Goal: Task Accomplishment & Management: Use online tool/utility

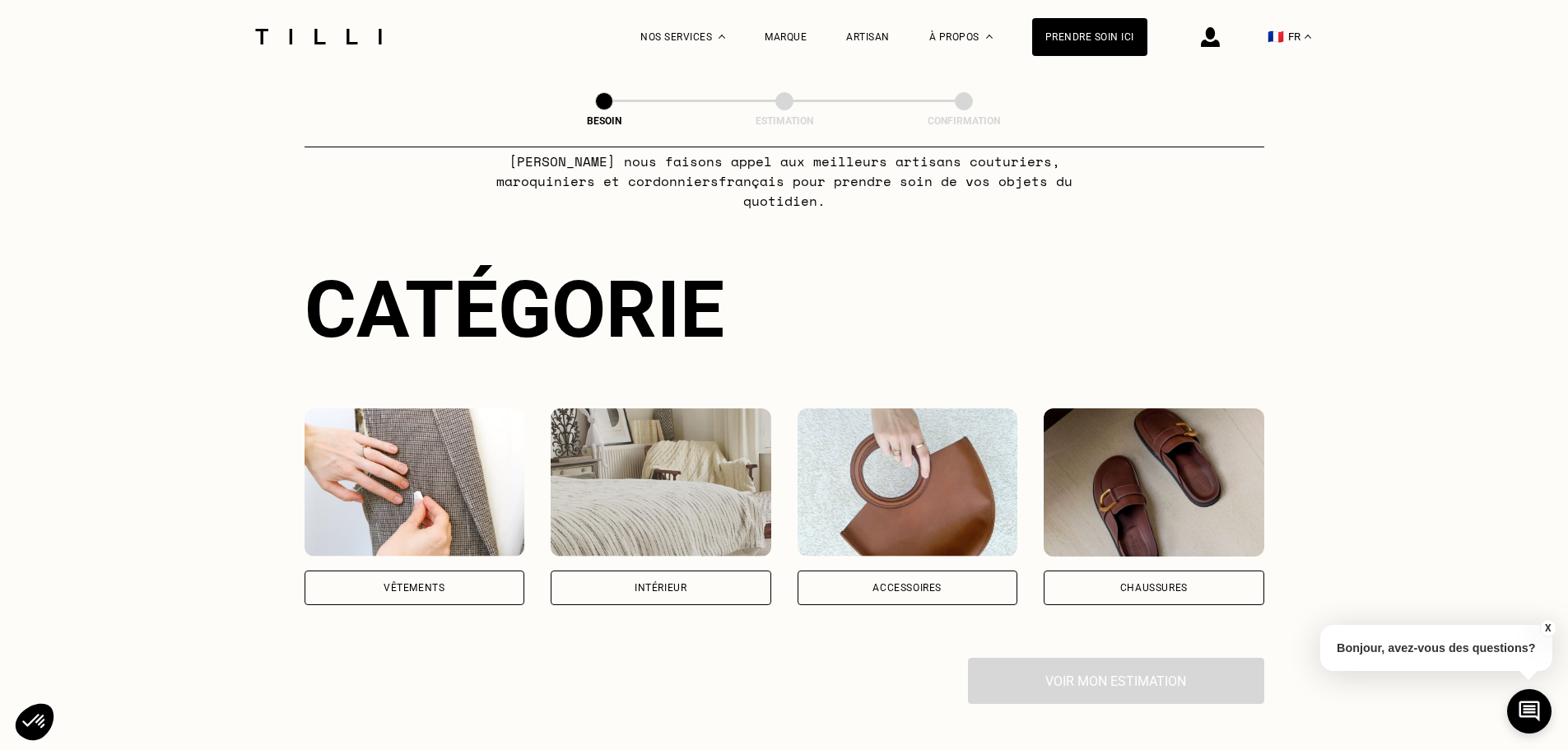
click at [471, 585] on div "Vêtements" at bounding box center [414, 588] width 220 height 34
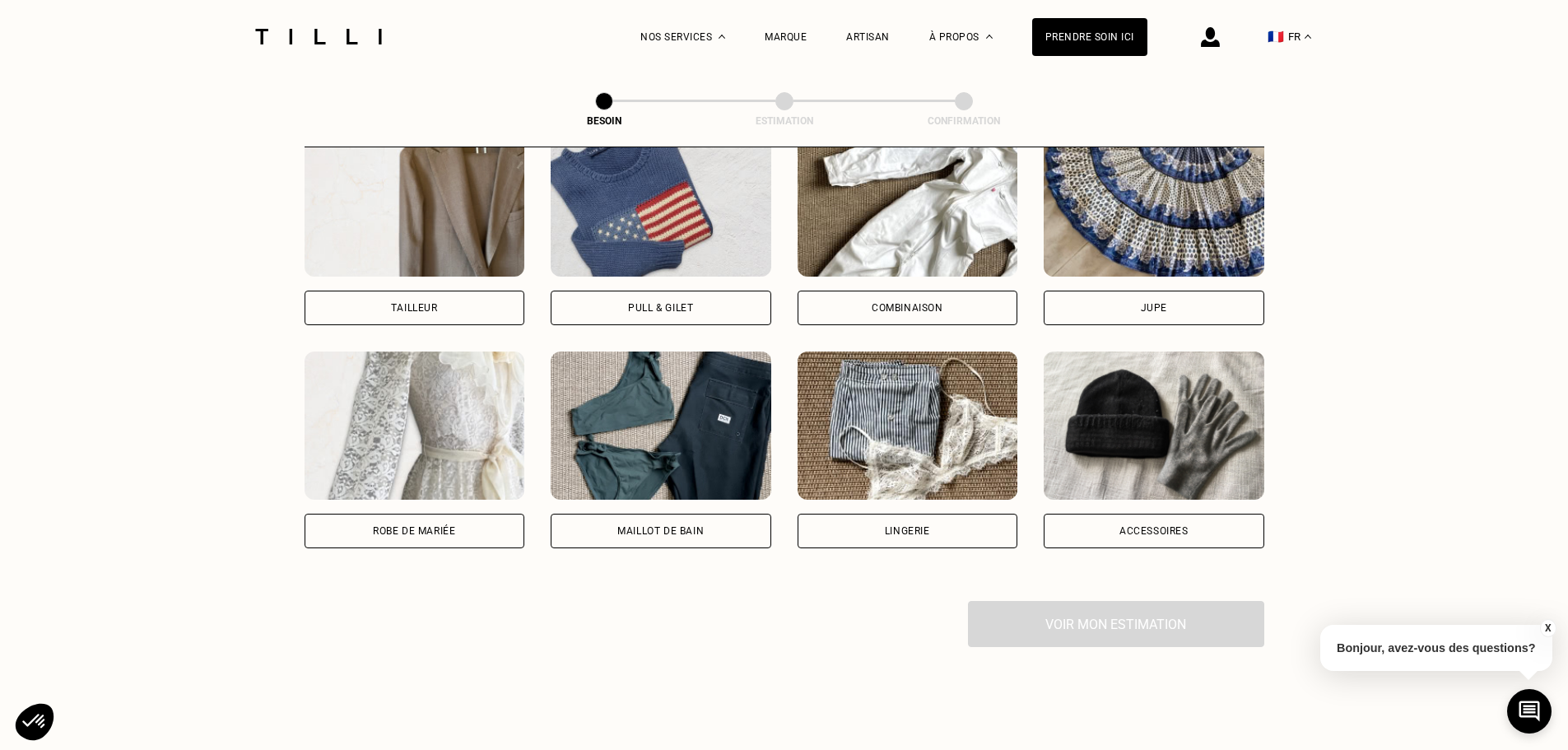
scroll to position [950, 0]
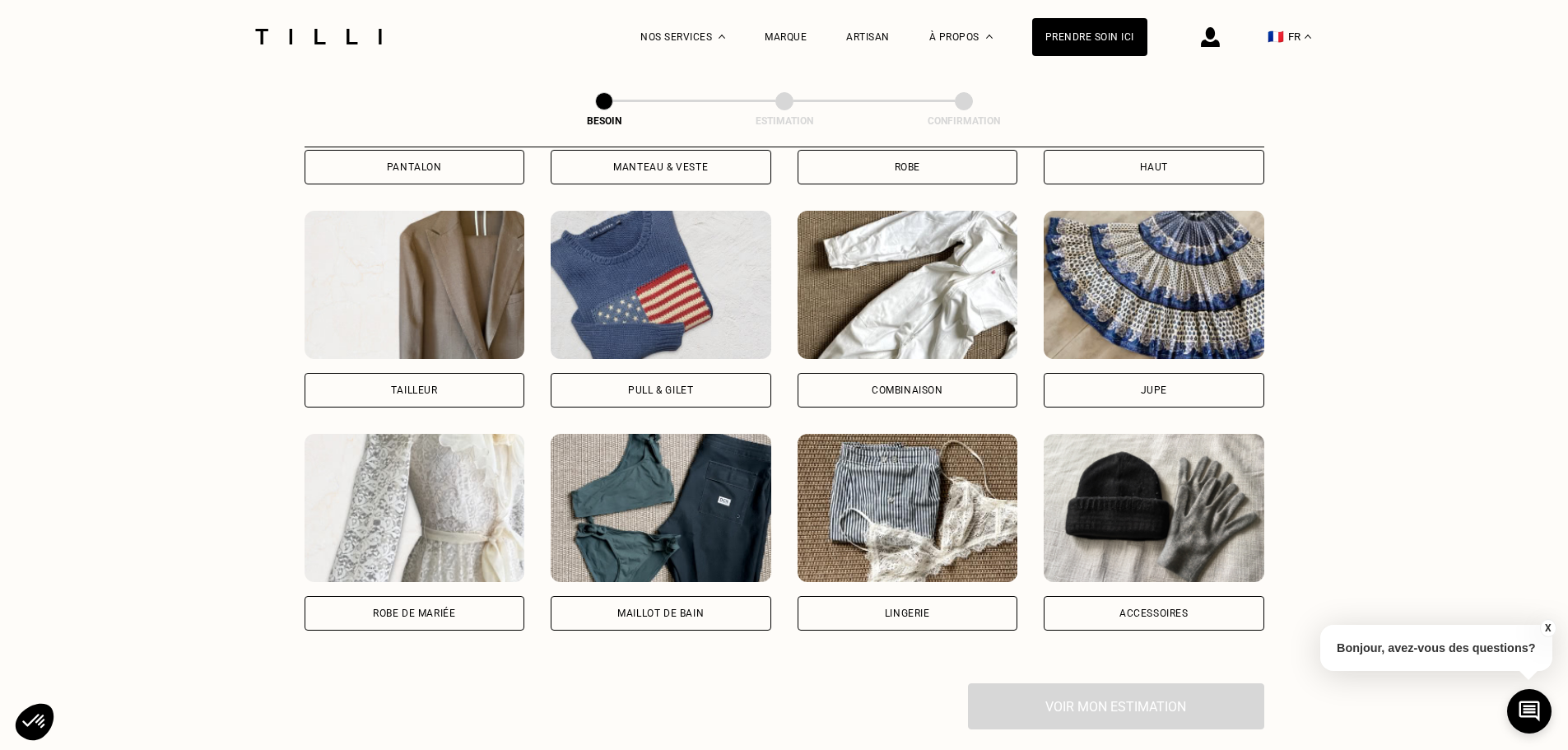
click at [449, 373] on div "Tailleur" at bounding box center [414, 390] width 220 height 34
select select "FR"
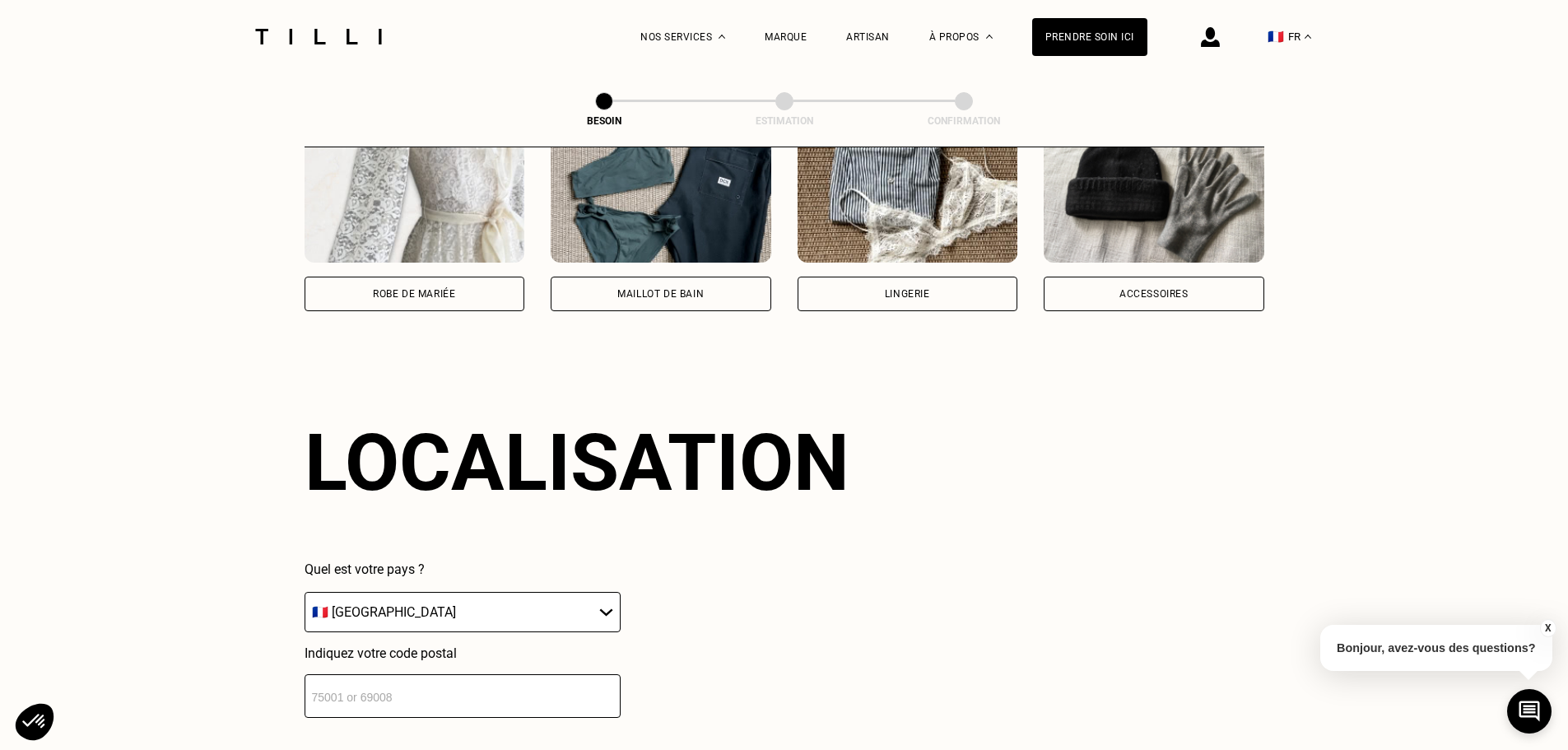
scroll to position [1517, 0]
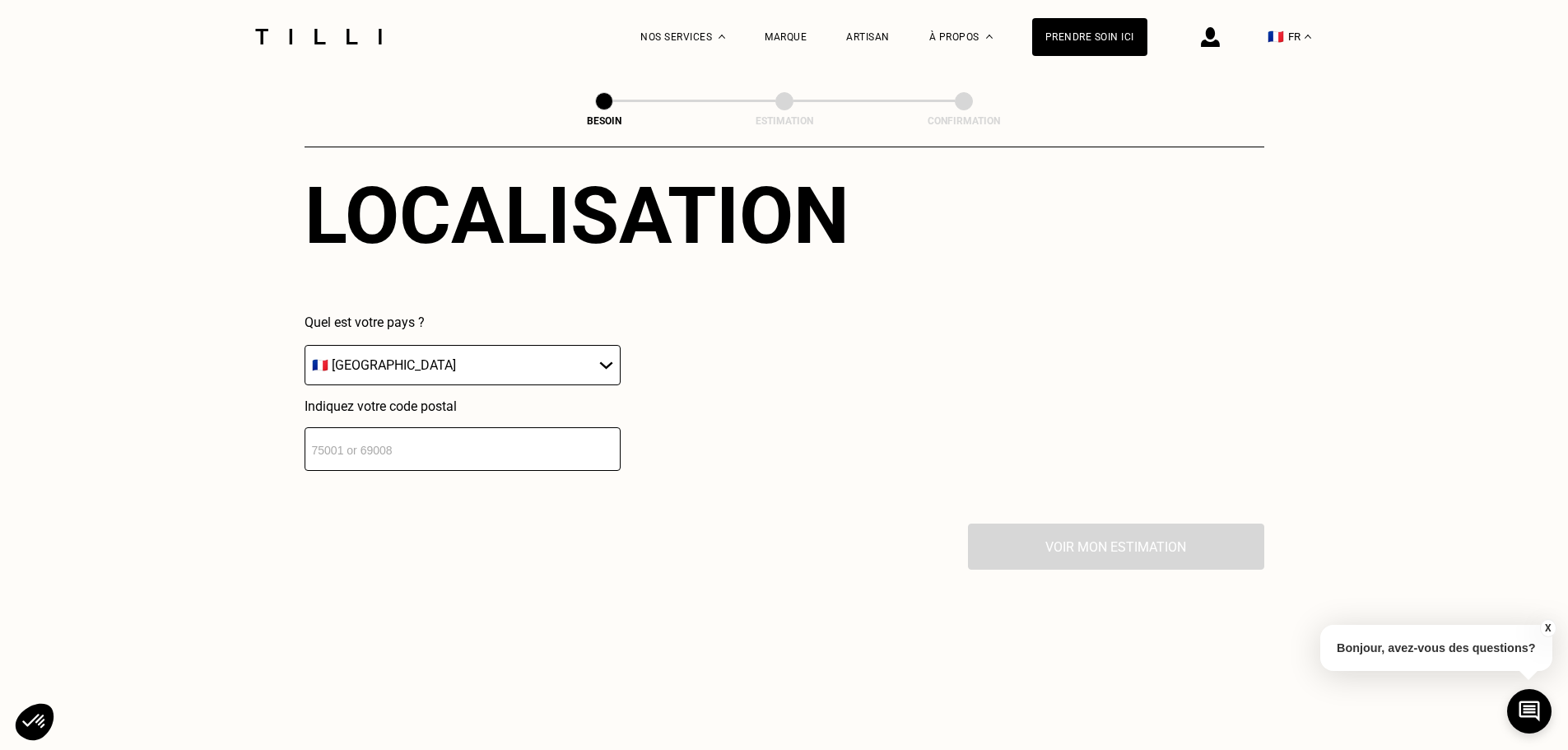
click at [432, 475] on div "Localisation Quel est votre pays ? 🇩🇪 [GEOGRAPHIC_DATA] 🇦🇹 [GEOGRAPHIC_DATA] 🇧🇪…" at bounding box center [784, 320] width 960 height 407
click at [434, 444] on input "number" at bounding box center [462, 449] width 316 height 44
type input "33360"
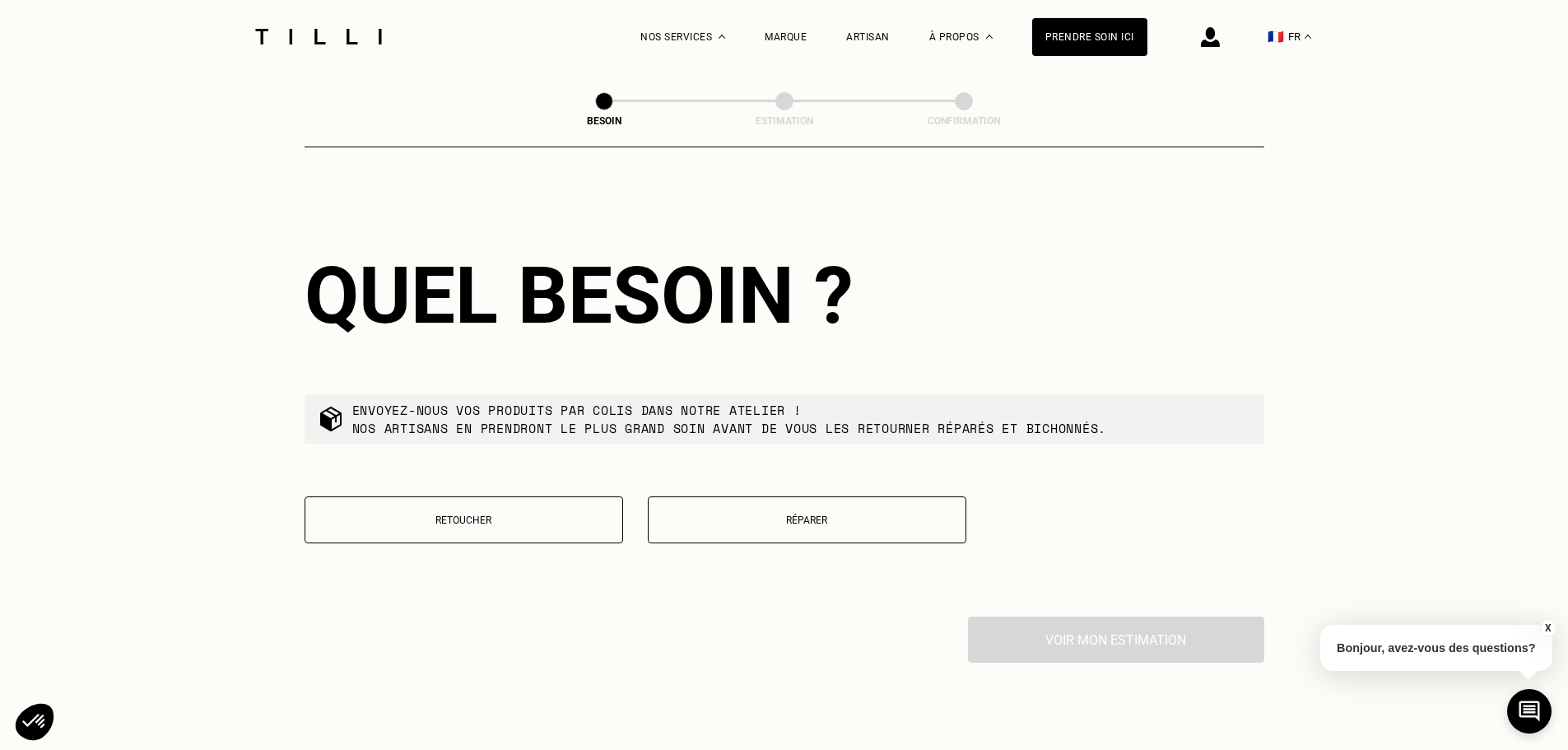
scroll to position [1926, 0]
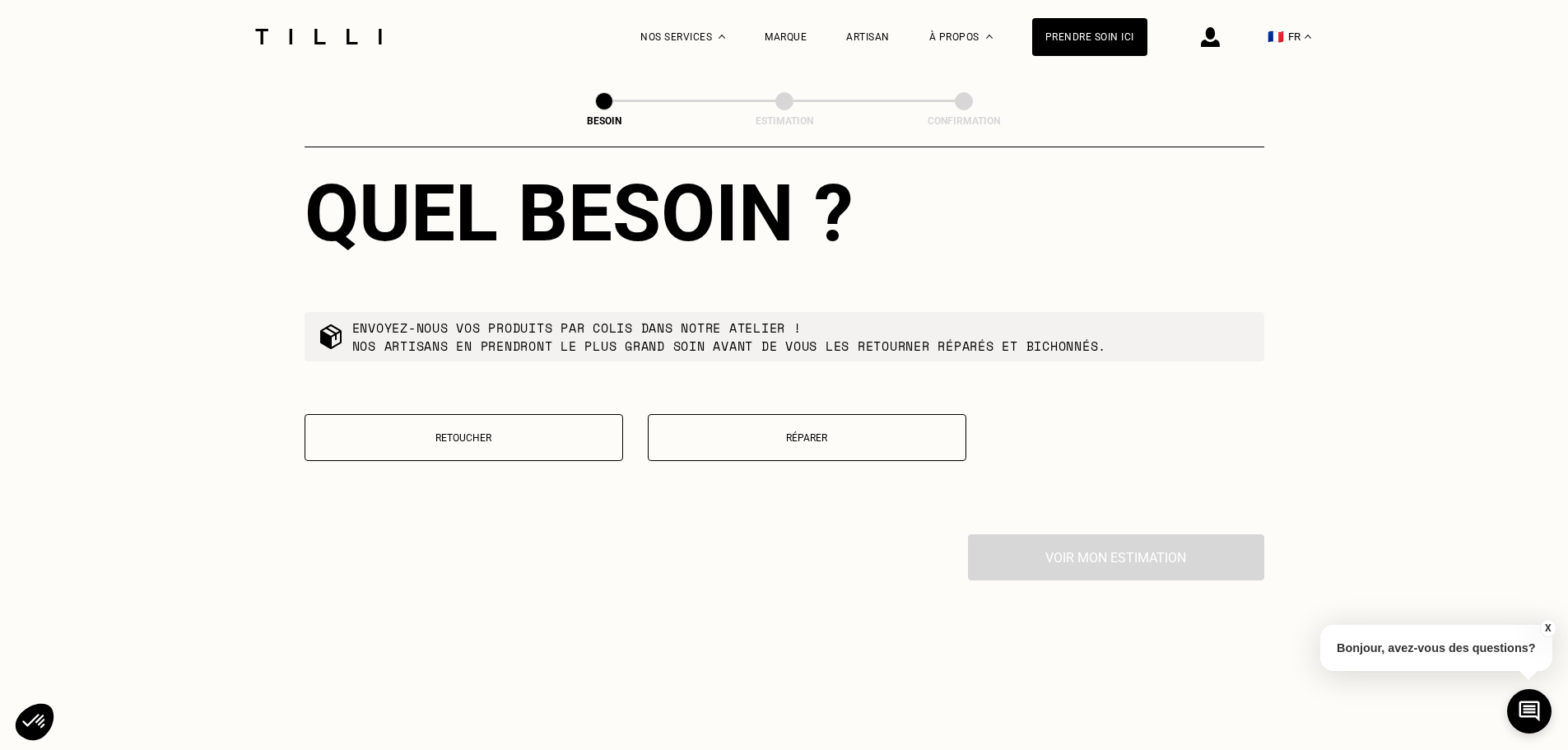
click at [486, 439] on button "Retoucher" at bounding box center [463, 438] width 318 height 47
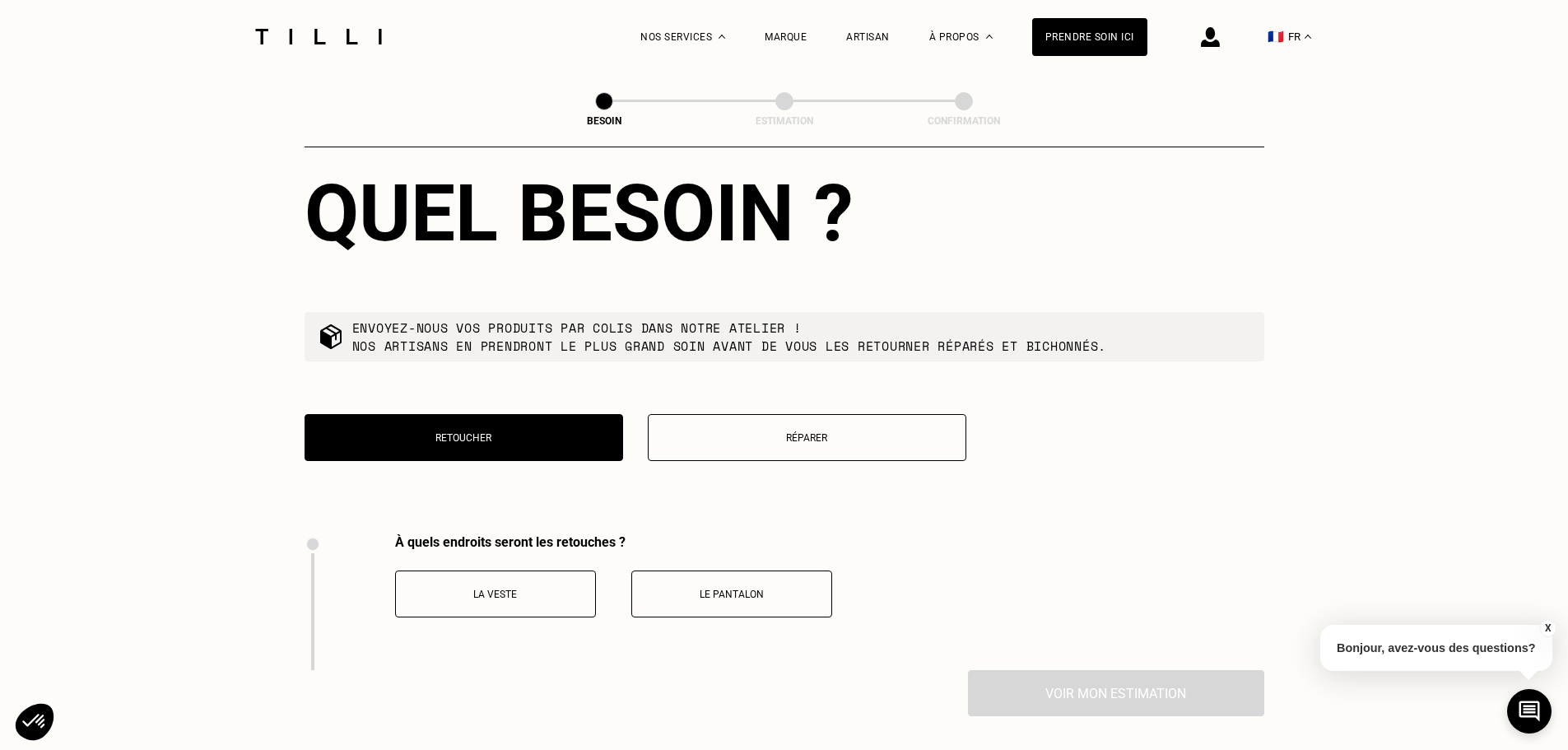
scroll to position [2266, 0]
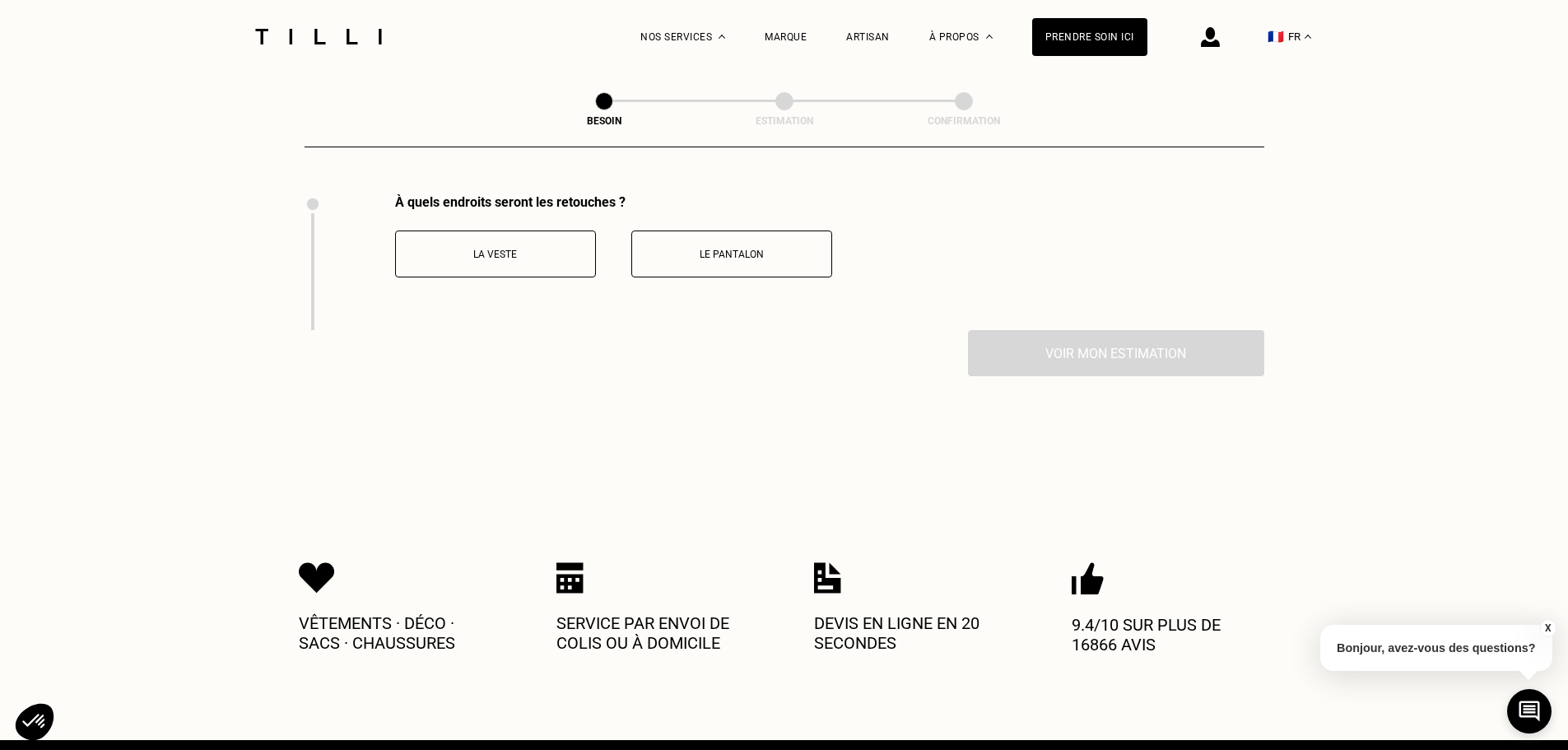
click at [497, 256] on button "La veste" at bounding box center [495, 254] width 201 height 47
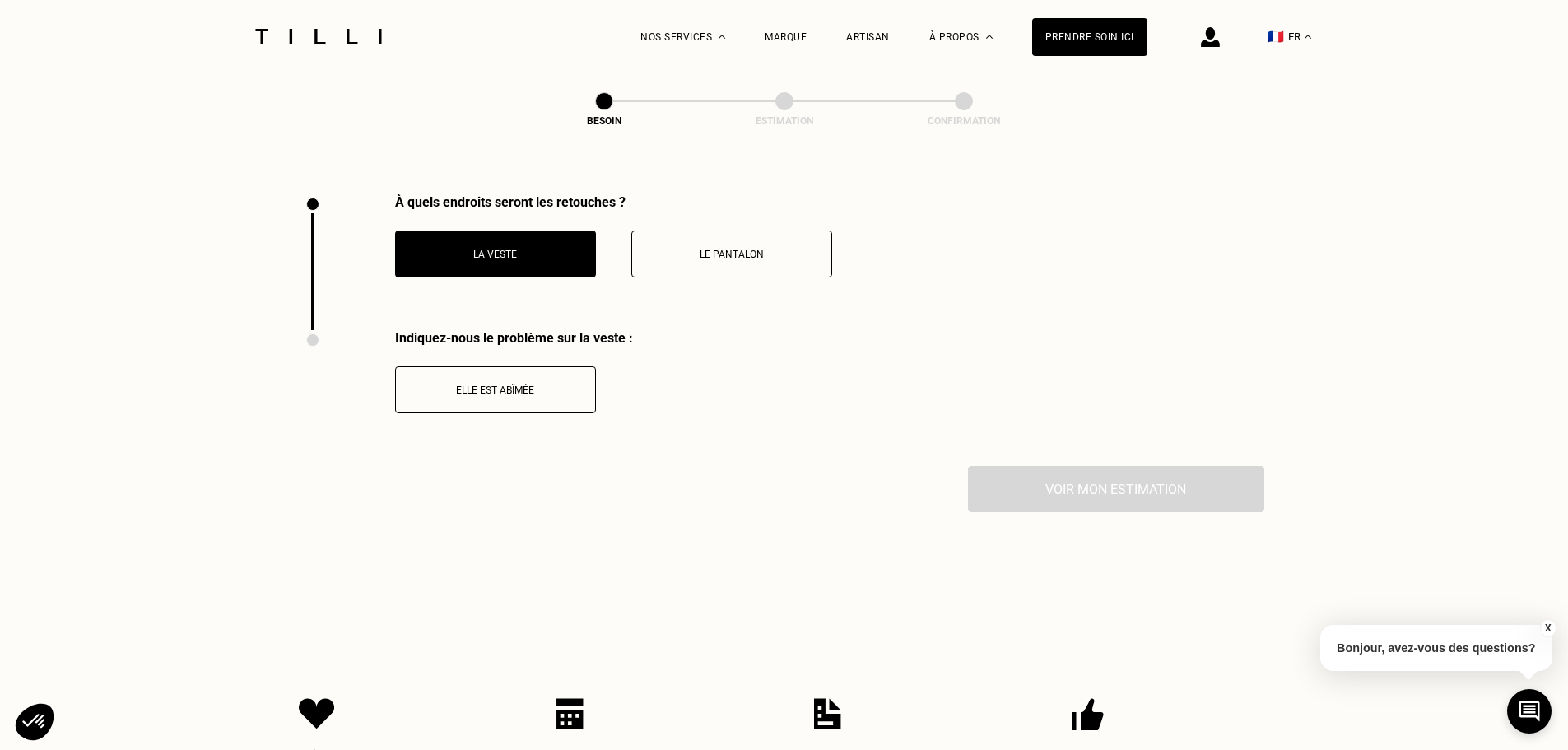
scroll to position [2402, 0]
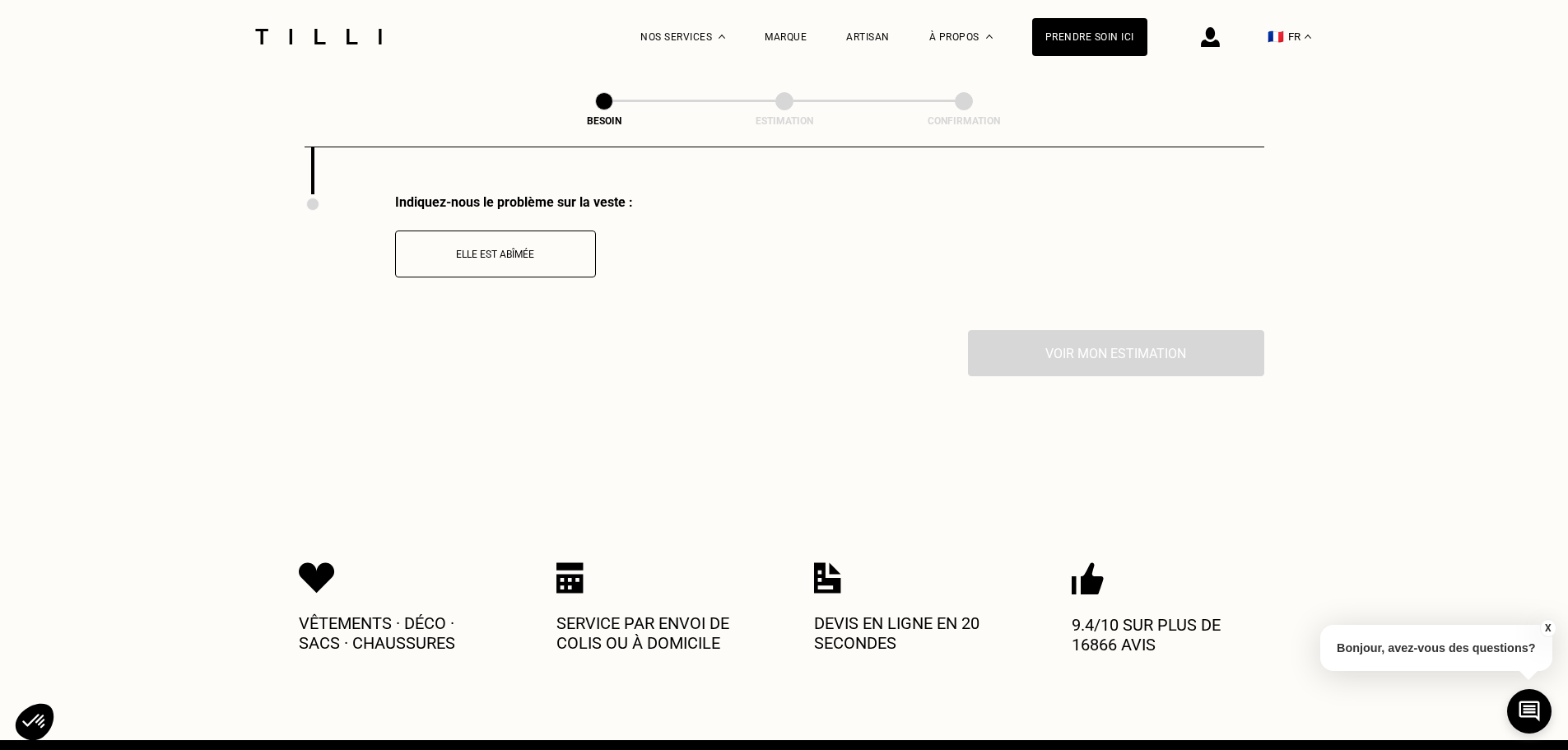
click at [680, 261] on div "Indiquez-nous le problème sur la veste : Elle est abîmée" at bounding box center [784, 262] width 960 height 136
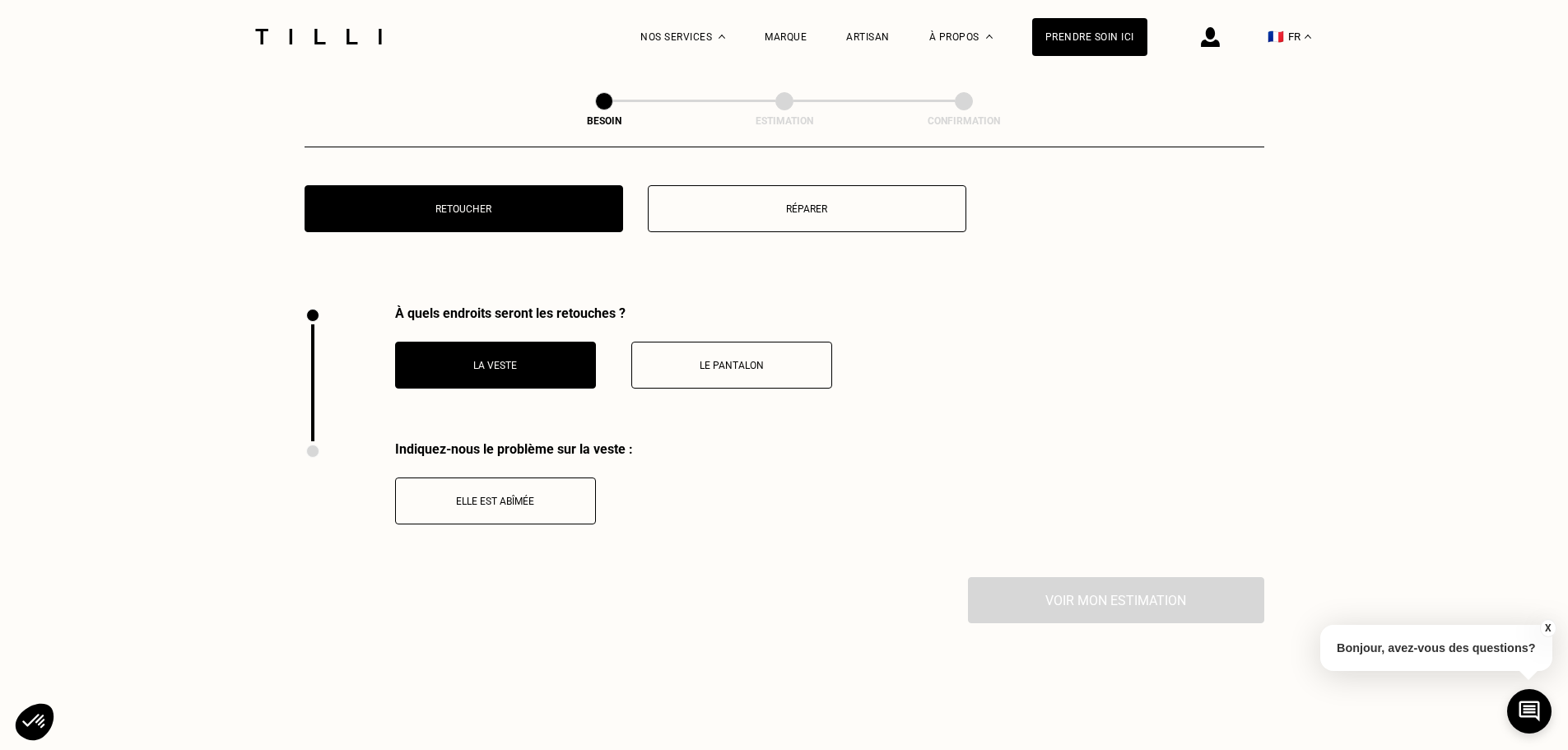
click at [734, 360] on p "Le pantalon" at bounding box center [731, 366] width 182 height 12
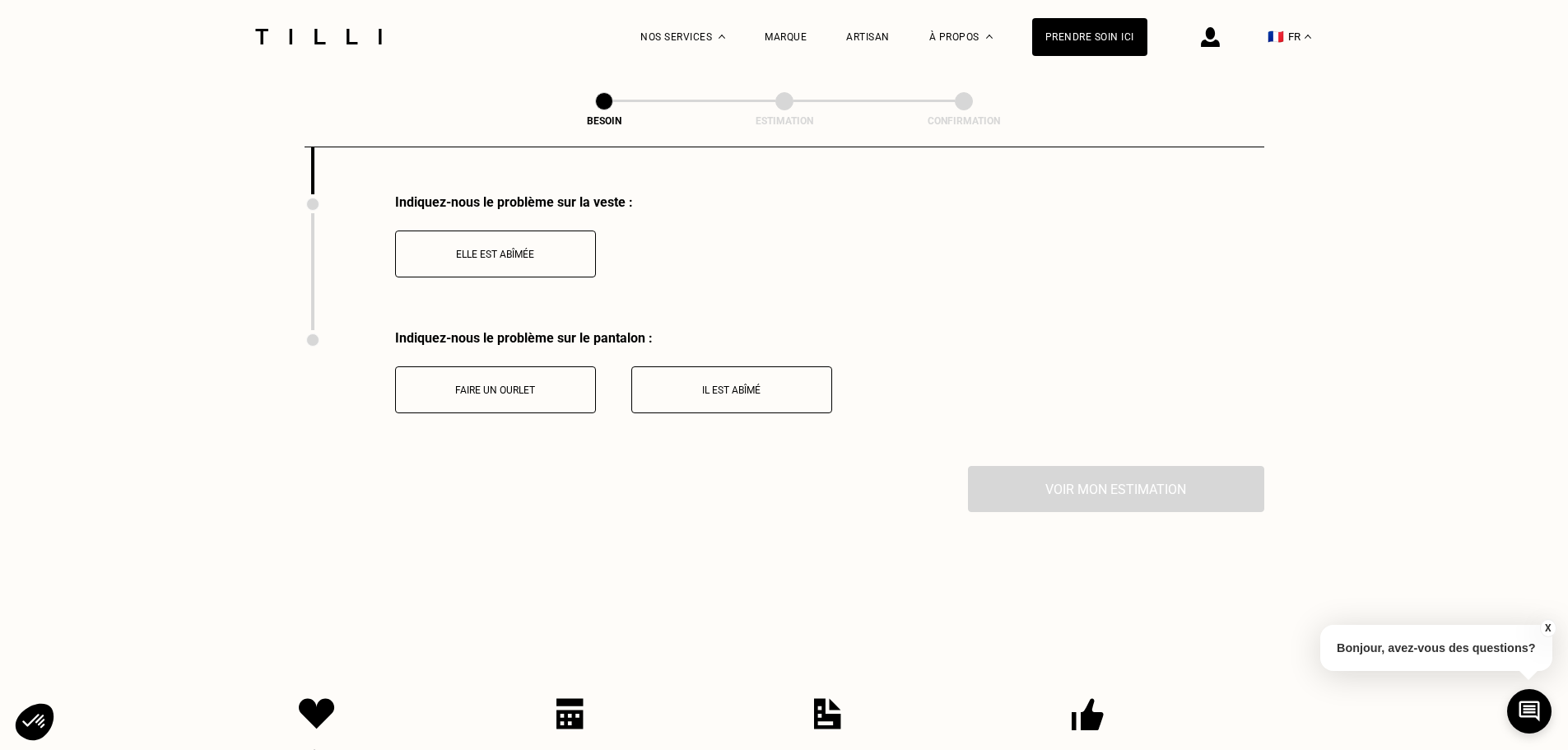
scroll to position [2237, 0]
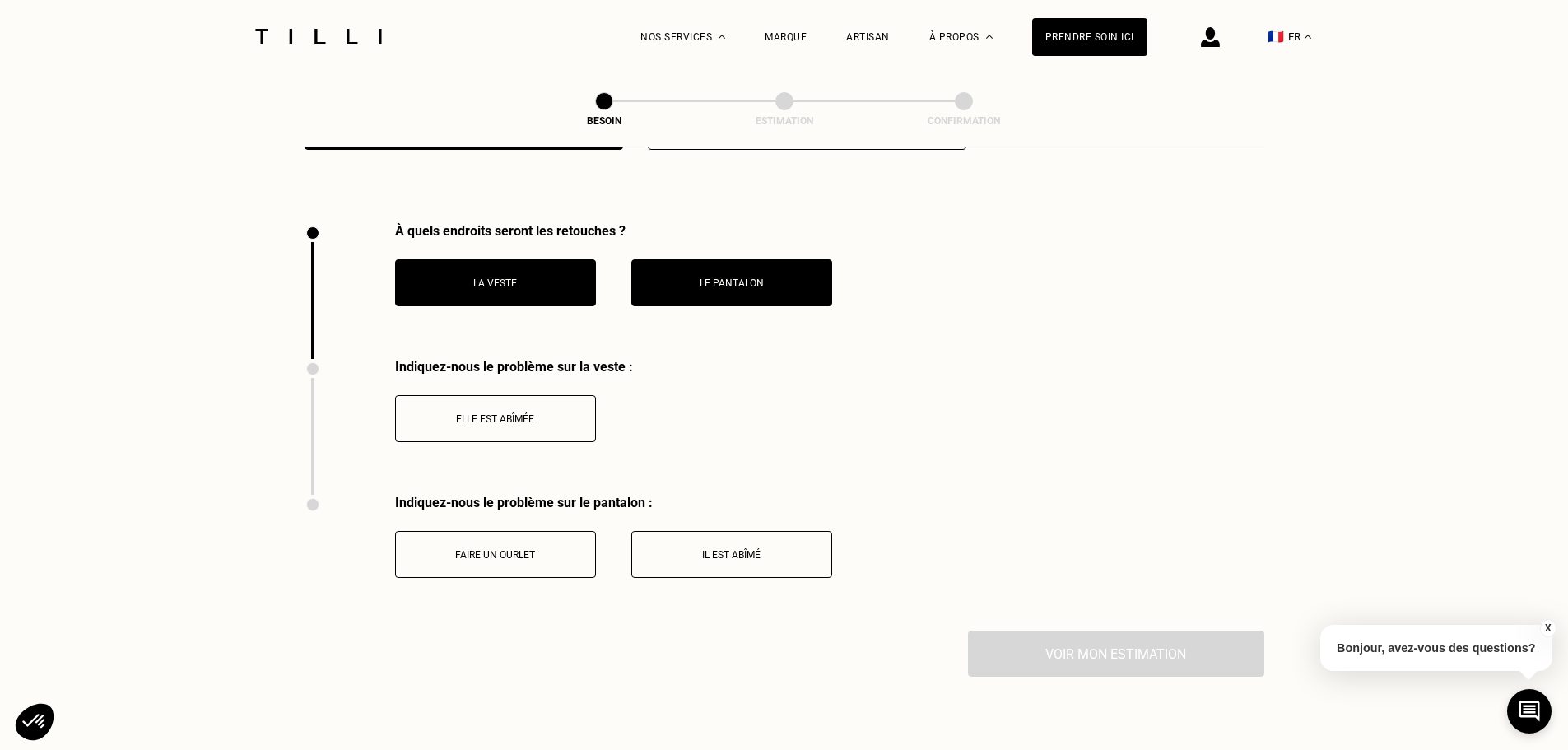
click at [496, 553] on button "Faire un ourlet" at bounding box center [495, 555] width 201 height 47
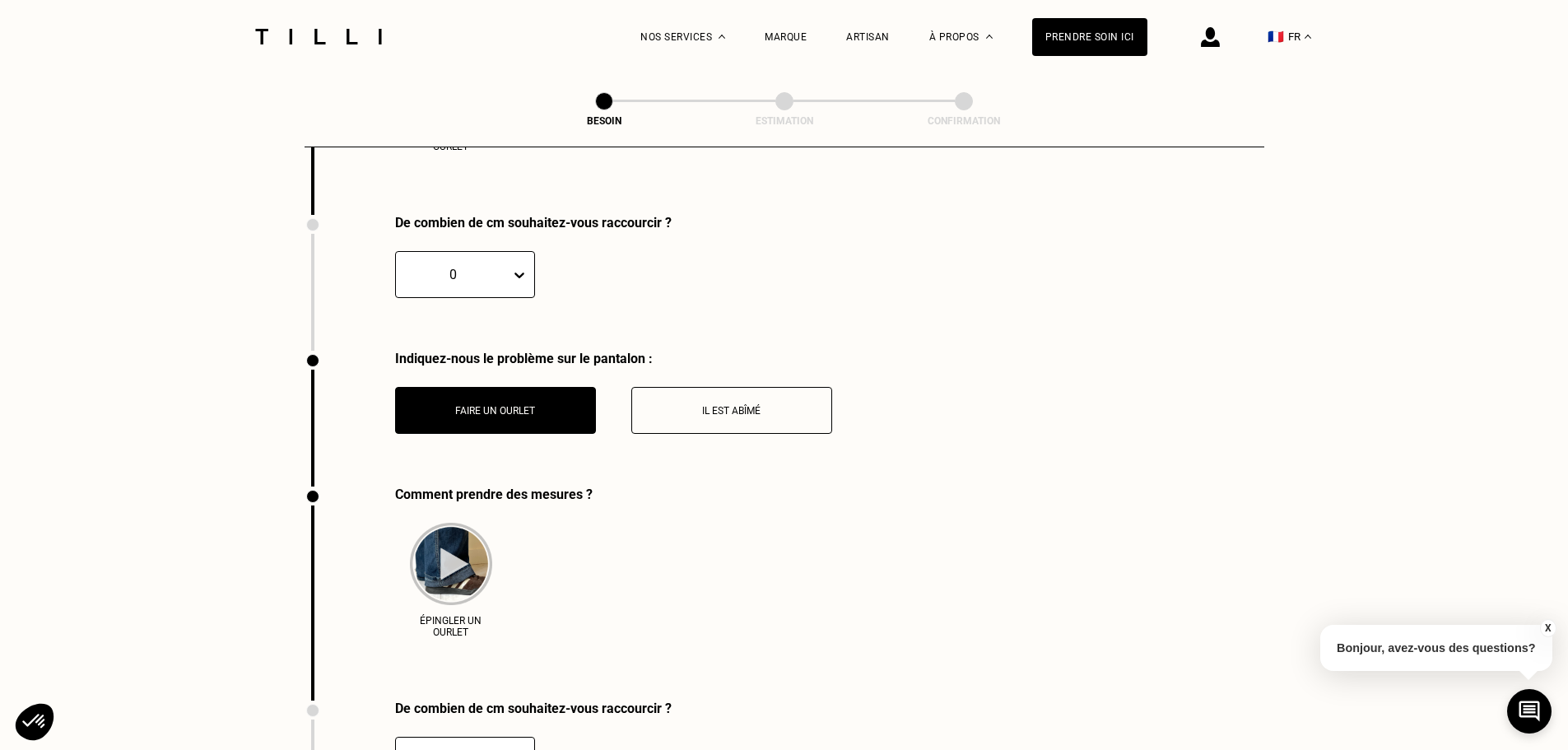
scroll to position [2485, 0]
